Goal: Task Accomplishment & Management: Use online tool/utility

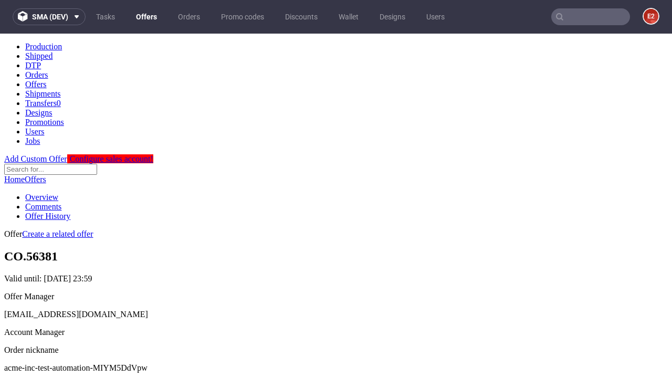
scroll to position [104, 0]
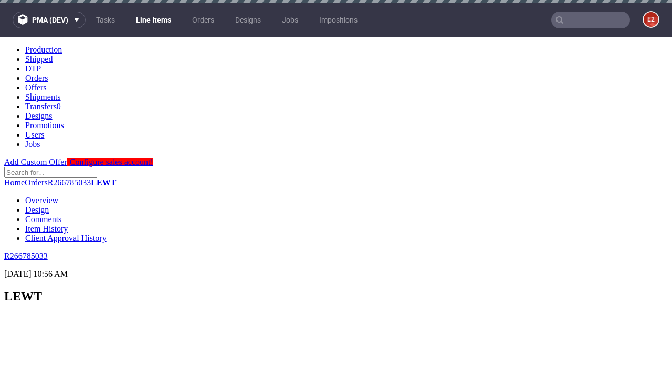
select select "accepted"
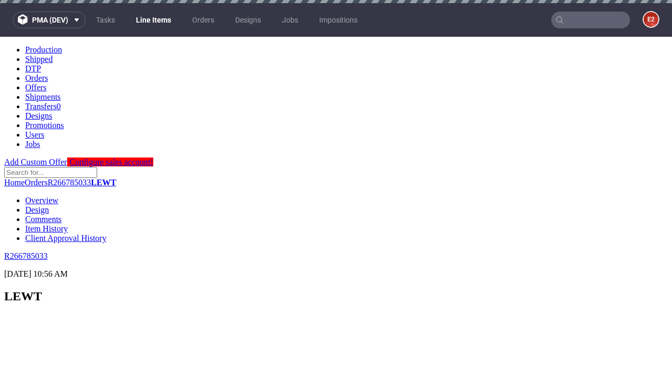
select select "received"
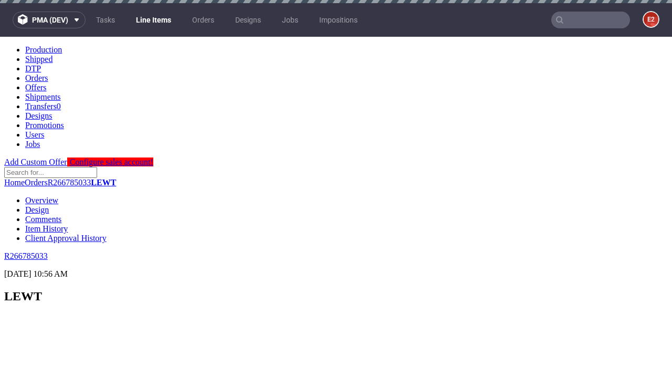
select select "accepted_dtp_issue_reprint"
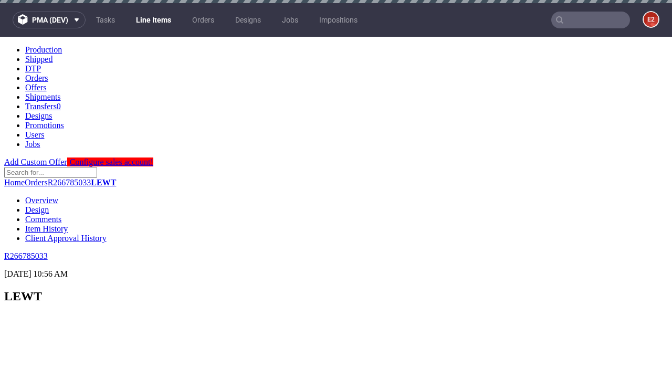
scroll to position [775, 0]
